Goal: Task Accomplishment & Management: Use online tool/utility

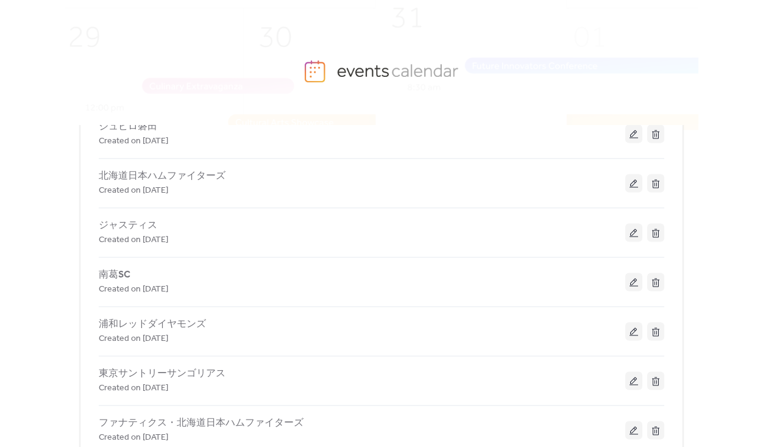
scroll to position [234, 0]
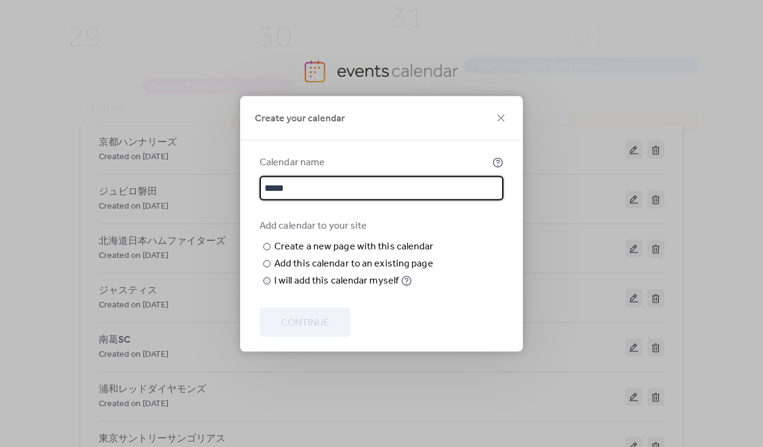
type input "*****"
click at [312, 288] on div "I will add this calendar myself" at bounding box center [336, 280] width 124 height 15
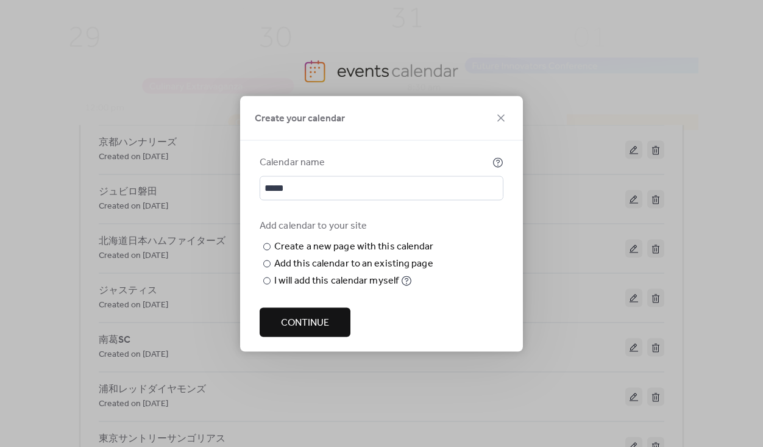
click at [302, 326] on span "Continue" at bounding box center [305, 322] width 48 height 15
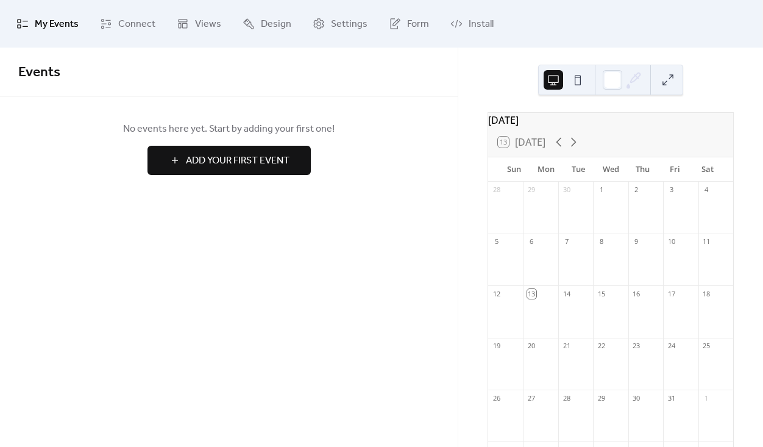
click at [232, 159] on span "Add Your First Event" at bounding box center [238, 161] width 104 height 15
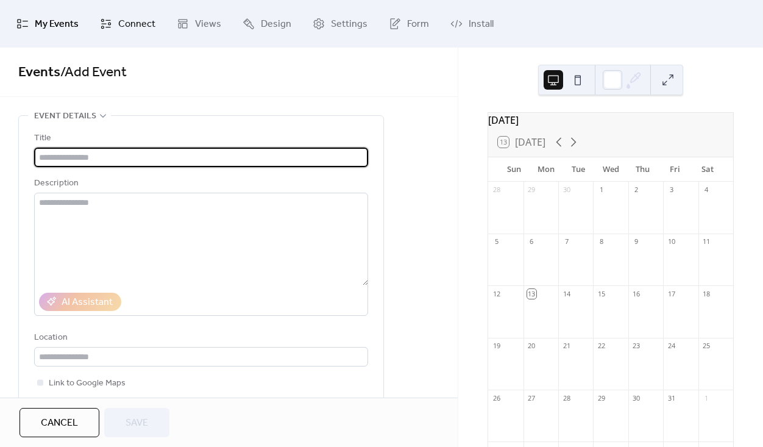
click at [123, 18] on span "Connect" at bounding box center [136, 25] width 37 height 20
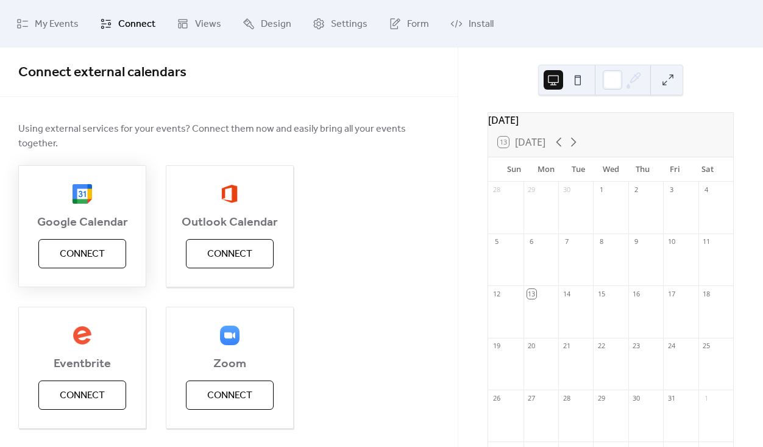
click at [87, 247] on span "Connect" at bounding box center [82, 254] width 45 height 15
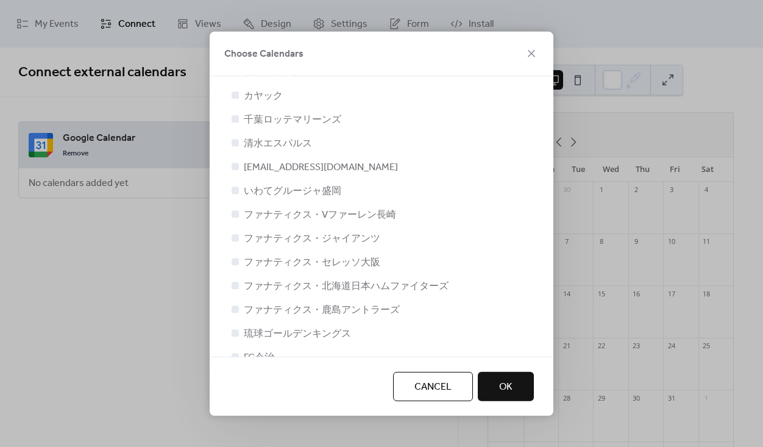
scroll to position [1618, 0]
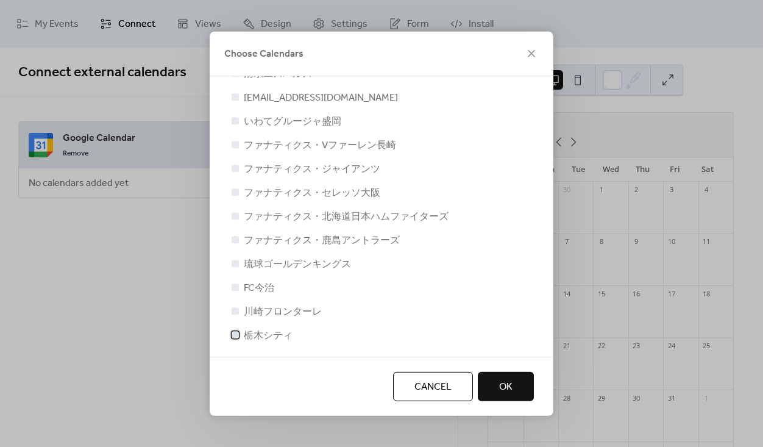
click at [277, 335] on span "栃木シティ" at bounding box center [268, 335] width 49 height 15
click at [518, 391] on button "OK" at bounding box center [506, 386] width 56 height 29
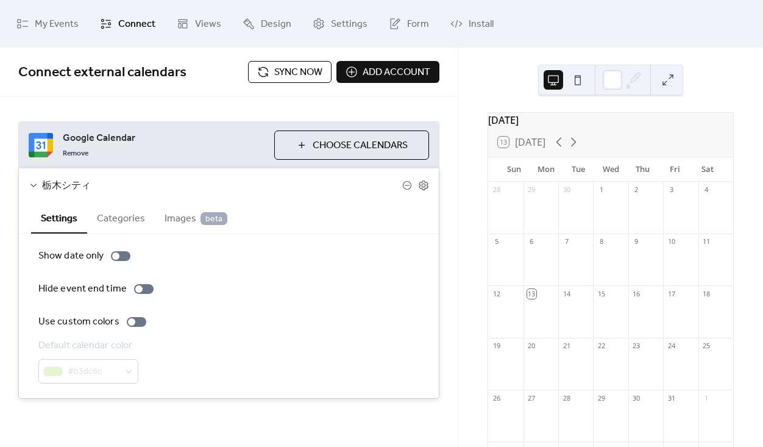
click at [107, 368] on div "#b3dc6c" at bounding box center [88, 371] width 100 height 24
click at [132, 318] on div at bounding box center [137, 322] width 20 height 10
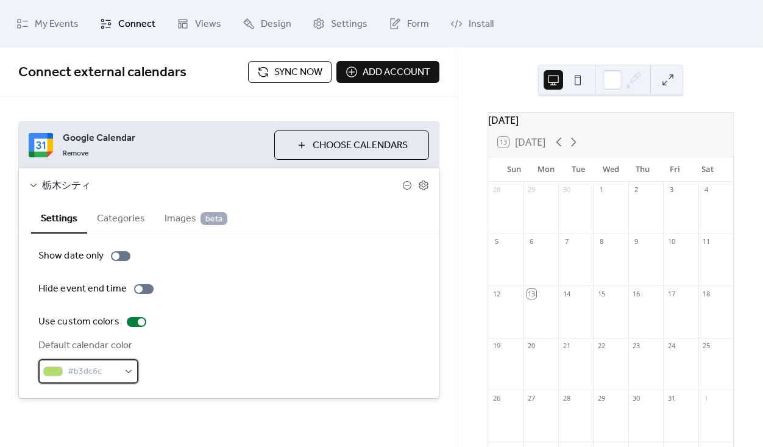
click at [84, 373] on span "#b3dc6c" at bounding box center [93, 372] width 51 height 15
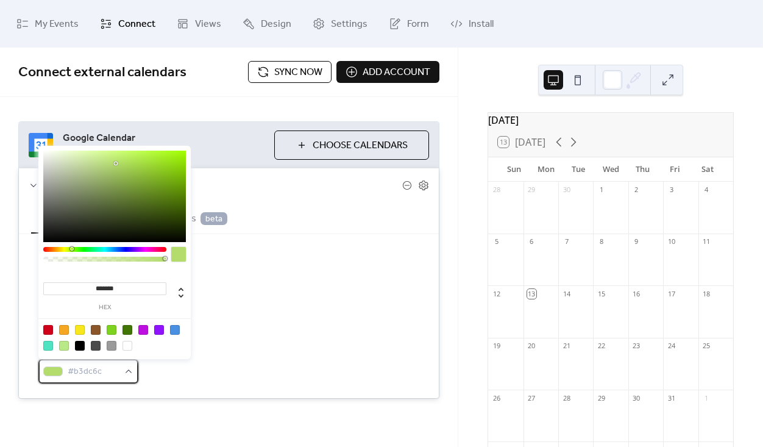
click at [84, 373] on span "#b3dc6c" at bounding box center [93, 372] width 51 height 15
click at [82, 369] on span "#b3dc6c" at bounding box center [93, 372] width 51 height 15
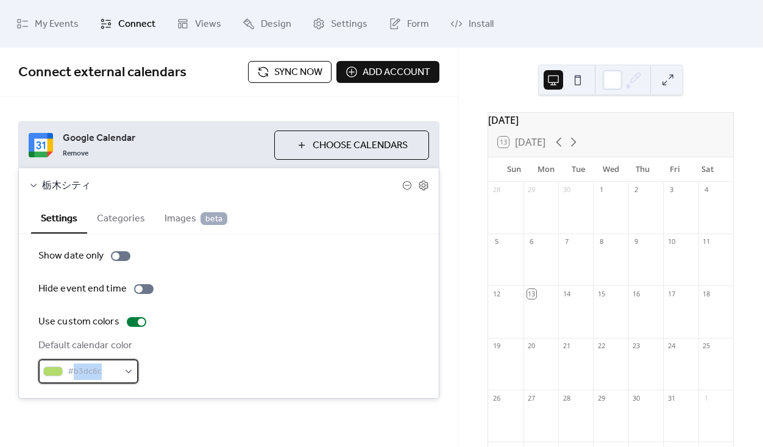
click at [98, 371] on span "#b3dc6c" at bounding box center [93, 372] width 51 height 15
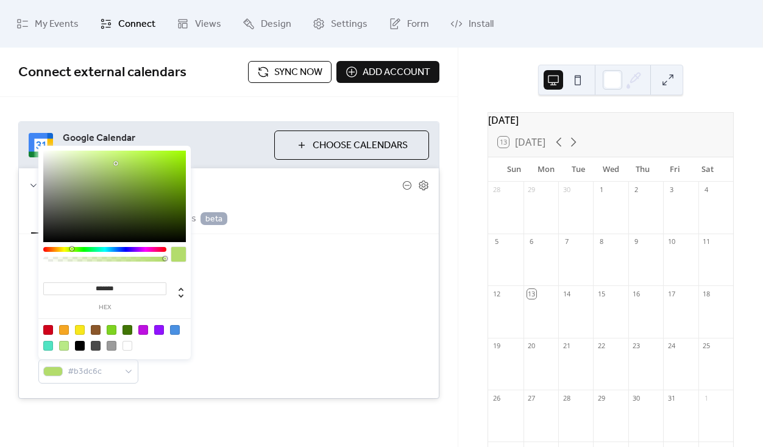
click at [104, 287] on input "*******" at bounding box center [104, 288] width 123 height 13
paste input "*"
click at [95, 288] on input "********" at bounding box center [104, 288] width 123 height 13
type input "*******"
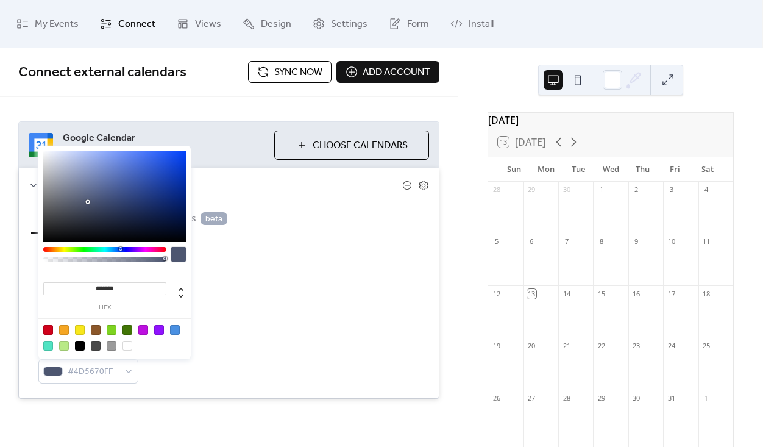
click at [448, 348] on div "Google Calendar Remove Choose Calendars 栃木シティ Settings Categories Images beta S…" at bounding box center [229, 260] width 458 height 326
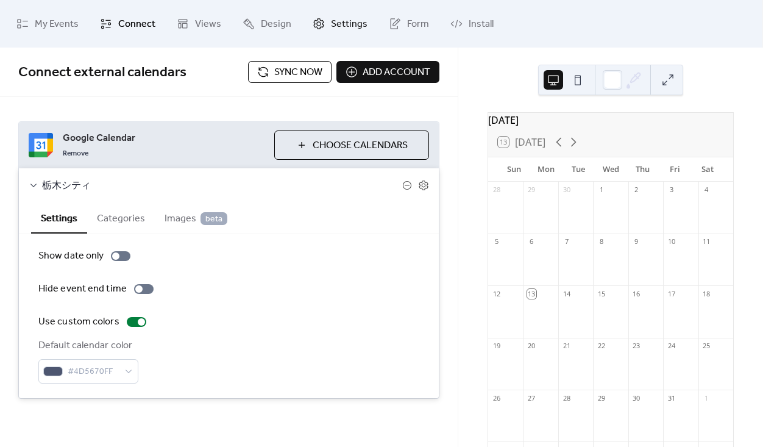
click at [343, 18] on span "Settings" at bounding box center [349, 25] width 37 height 20
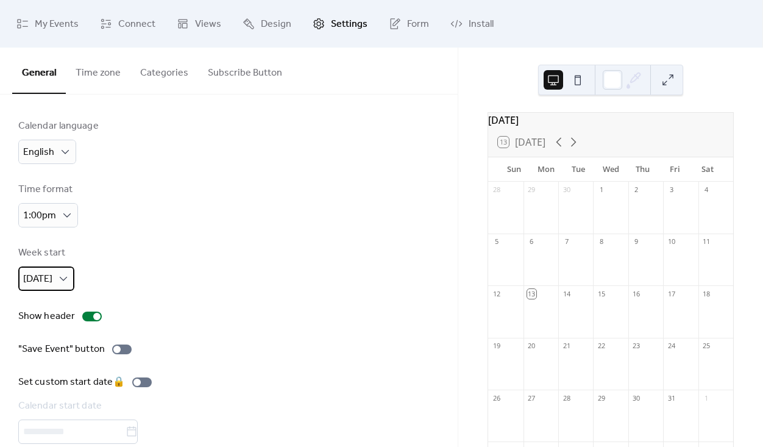
click at [43, 281] on span "[DATE]" at bounding box center [37, 279] width 29 height 19
click at [55, 330] on span "[DATE]" at bounding box center [42, 330] width 29 height 15
click at [484, 21] on span "Install" at bounding box center [481, 25] width 25 height 20
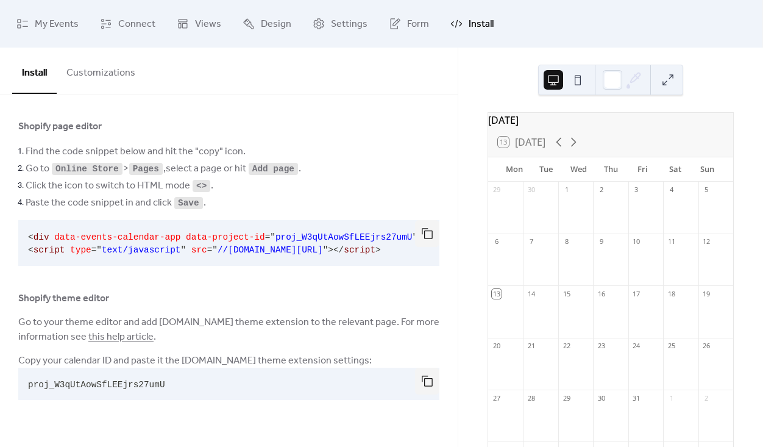
click at [131, 236] on span "data-events-calendar-app" at bounding box center [117, 237] width 126 height 10
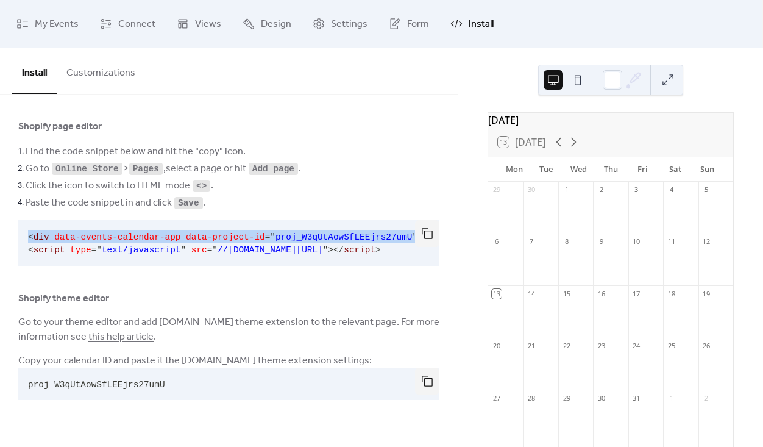
copy code "< div data-events-calendar-app data-project-id = " proj_W3qUtAowSfLEEjrs27umU "…"
click at [334, 234] on span "proj_W3qUtAowSfLEEjrs27umU" at bounding box center [344, 237] width 137 height 10
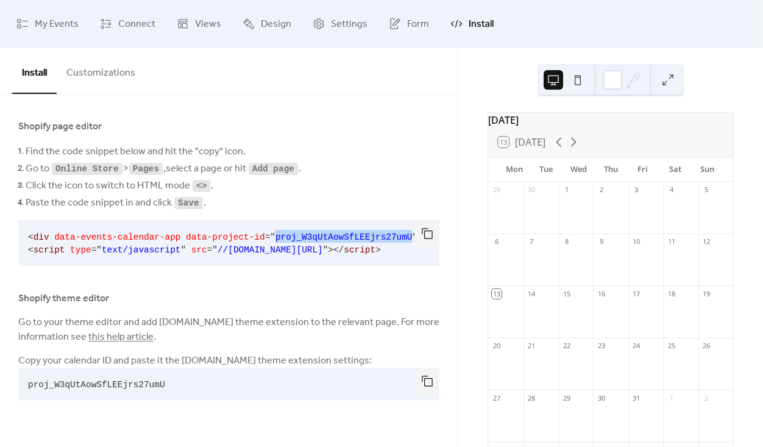
scroll to position [0, 53]
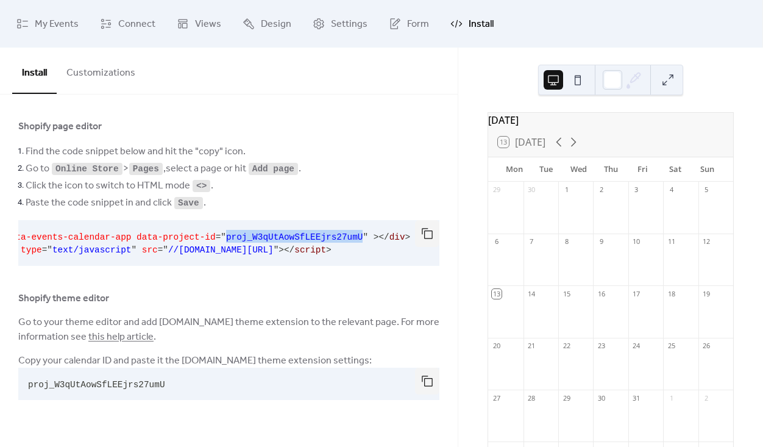
copy span "proj_W3qUtAowSfLEEjrs27umU"
click at [141, 237] on span "data-project-id" at bounding box center [176, 237] width 79 height 10
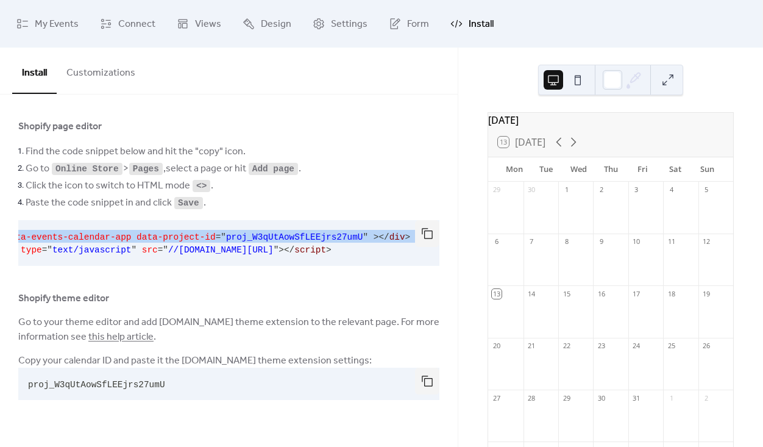
copy code "< div data-events-calendar-app data-project-id = " proj_W3qUtAowSfLEEjrs27umU "…"
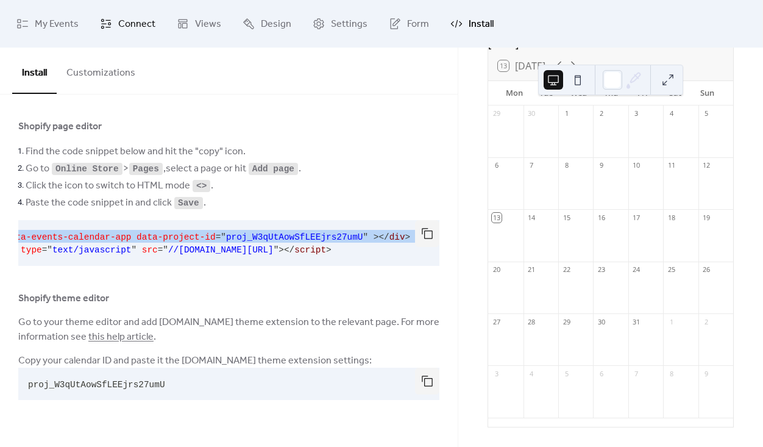
click at [136, 22] on span "Connect" at bounding box center [136, 25] width 37 height 20
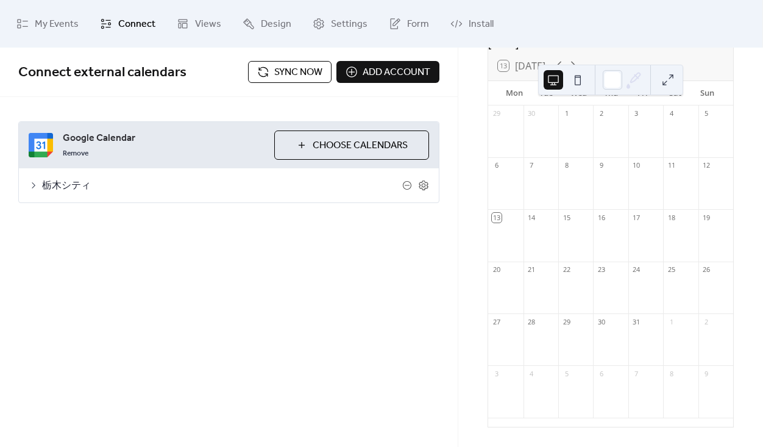
click at [286, 74] on span "Sync now" at bounding box center [298, 72] width 48 height 15
click at [469, 16] on span "Install" at bounding box center [481, 25] width 25 height 20
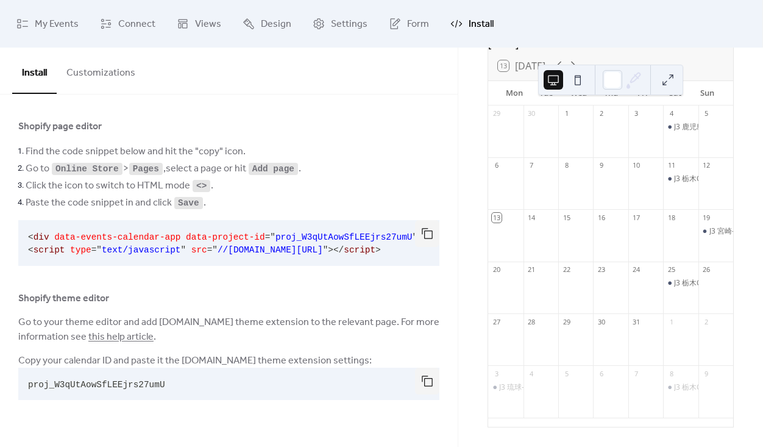
click at [362, 310] on div "Shopify page editor Find the code snippet below and hit the "copy" icon. Go to …" at bounding box center [228, 259] width 421 height 281
